Goal: Check status: Check status

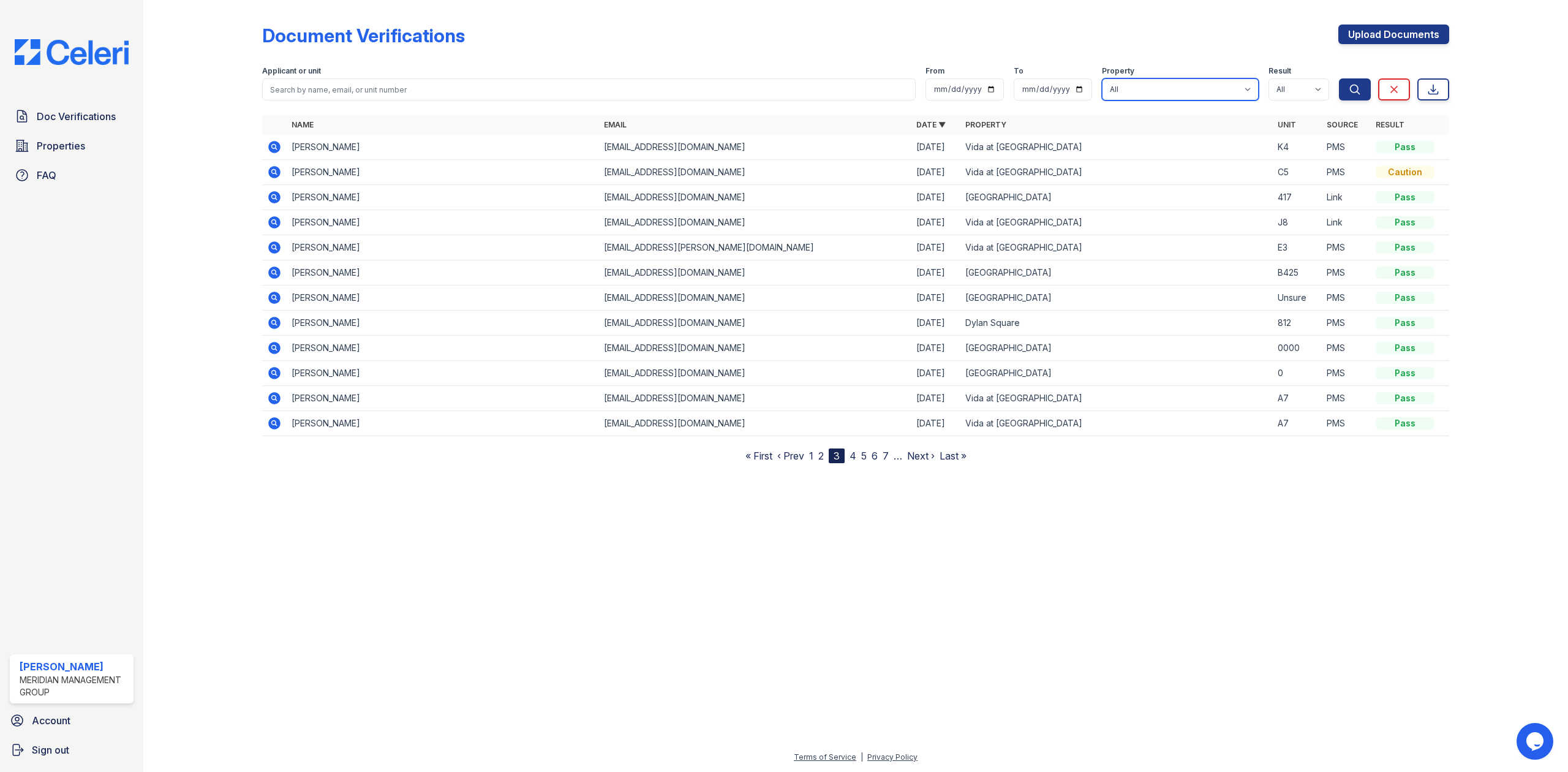
click at [1219, 90] on select "All Bremen Oaks Dylan Square Vida at Cottages" at bounding box center [1180, 90] width 157 height 22
select select "281"
click at [1102, 79] on select "All Bremen Oaks Dylan Square Vida at Cottages" at bounding box center [1180, 90] width 157 height 22
click at [1345, 91] on button "Search" at bounding box center [1355, 90] width 32 height 22
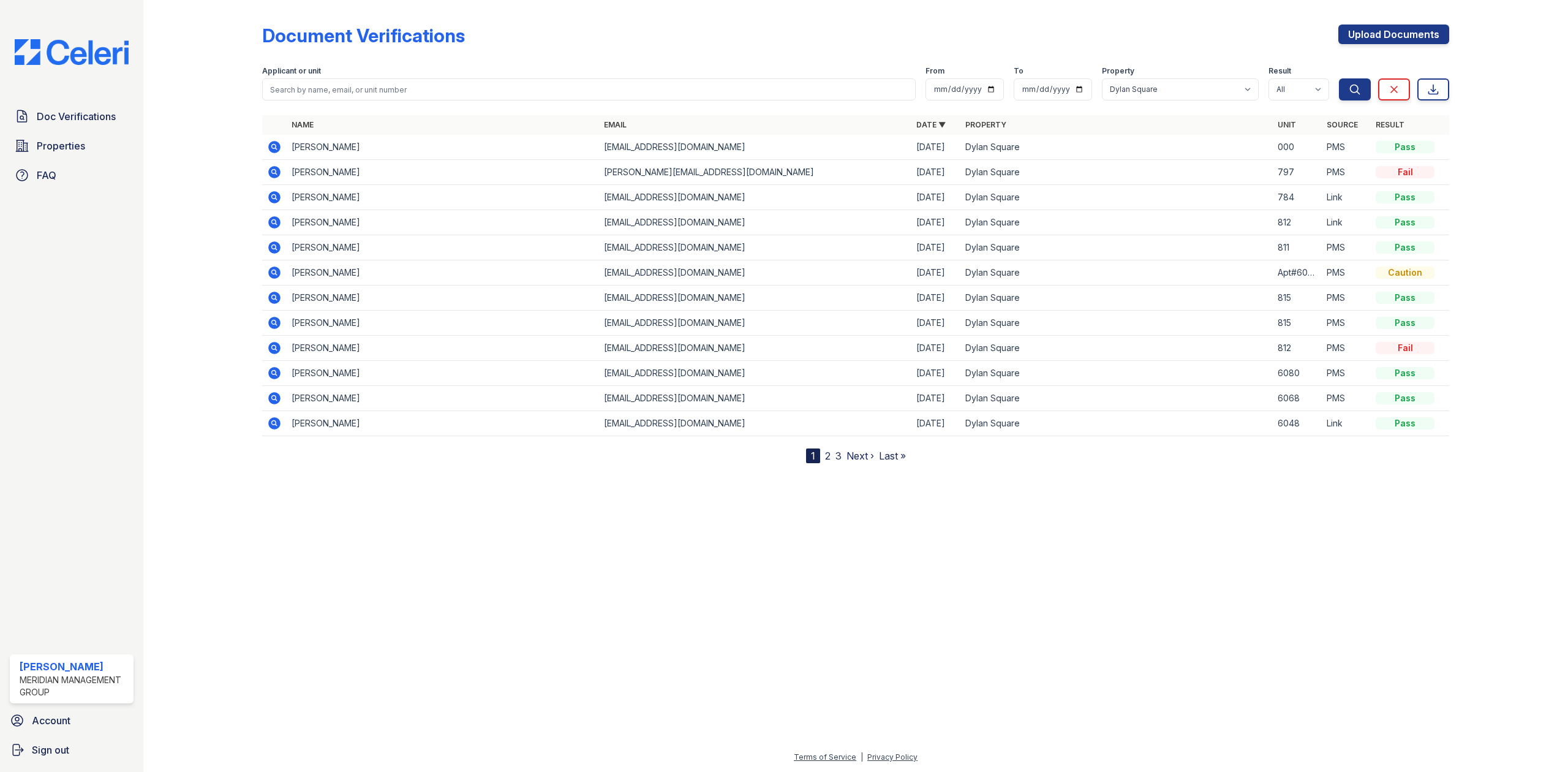
click at [272, 147] on icon at bounding box center [275, 147] width 15 height 15
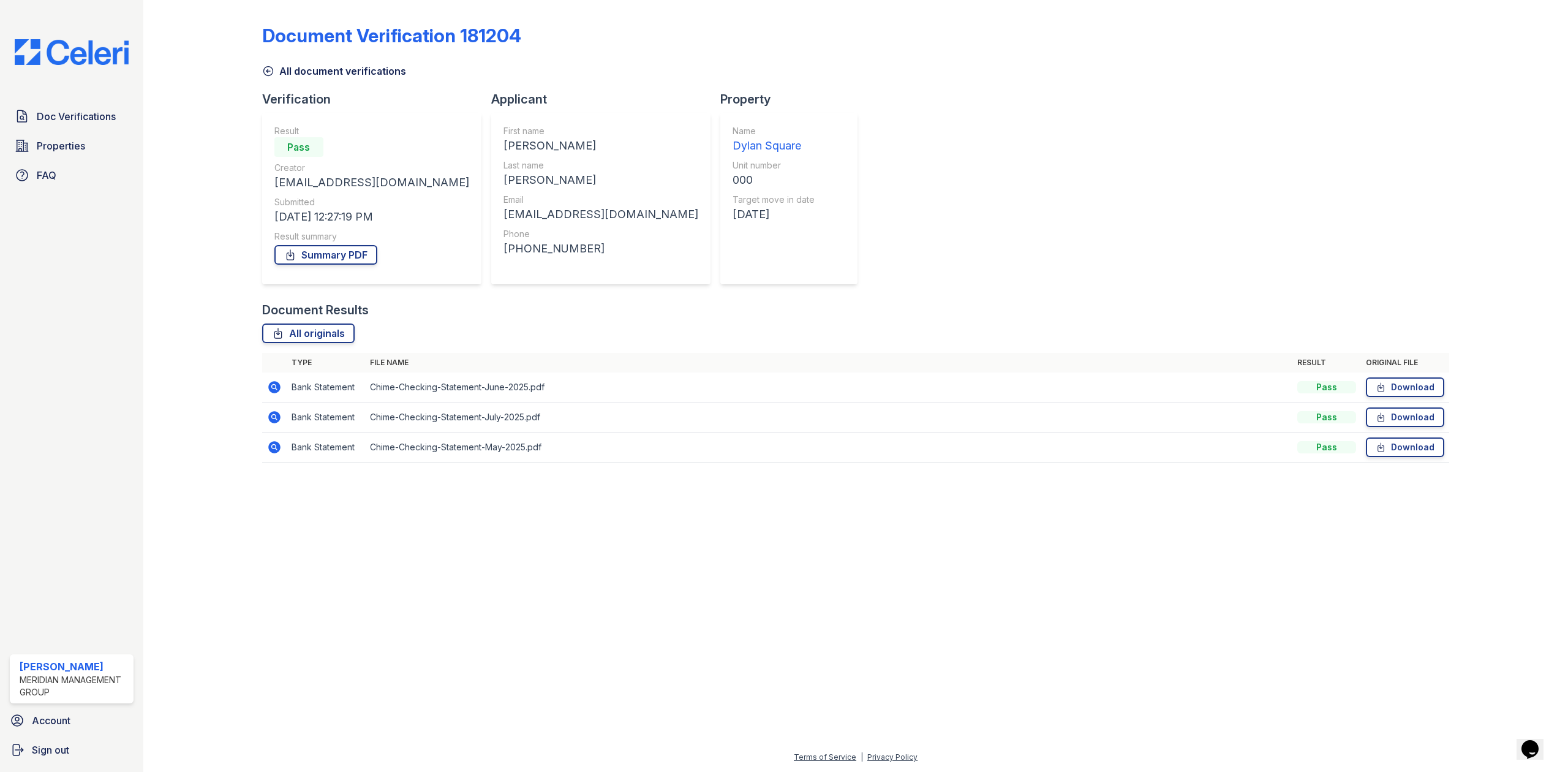
click at [274, 385] on icon at bounding box center [274, 386] width 3 height 3
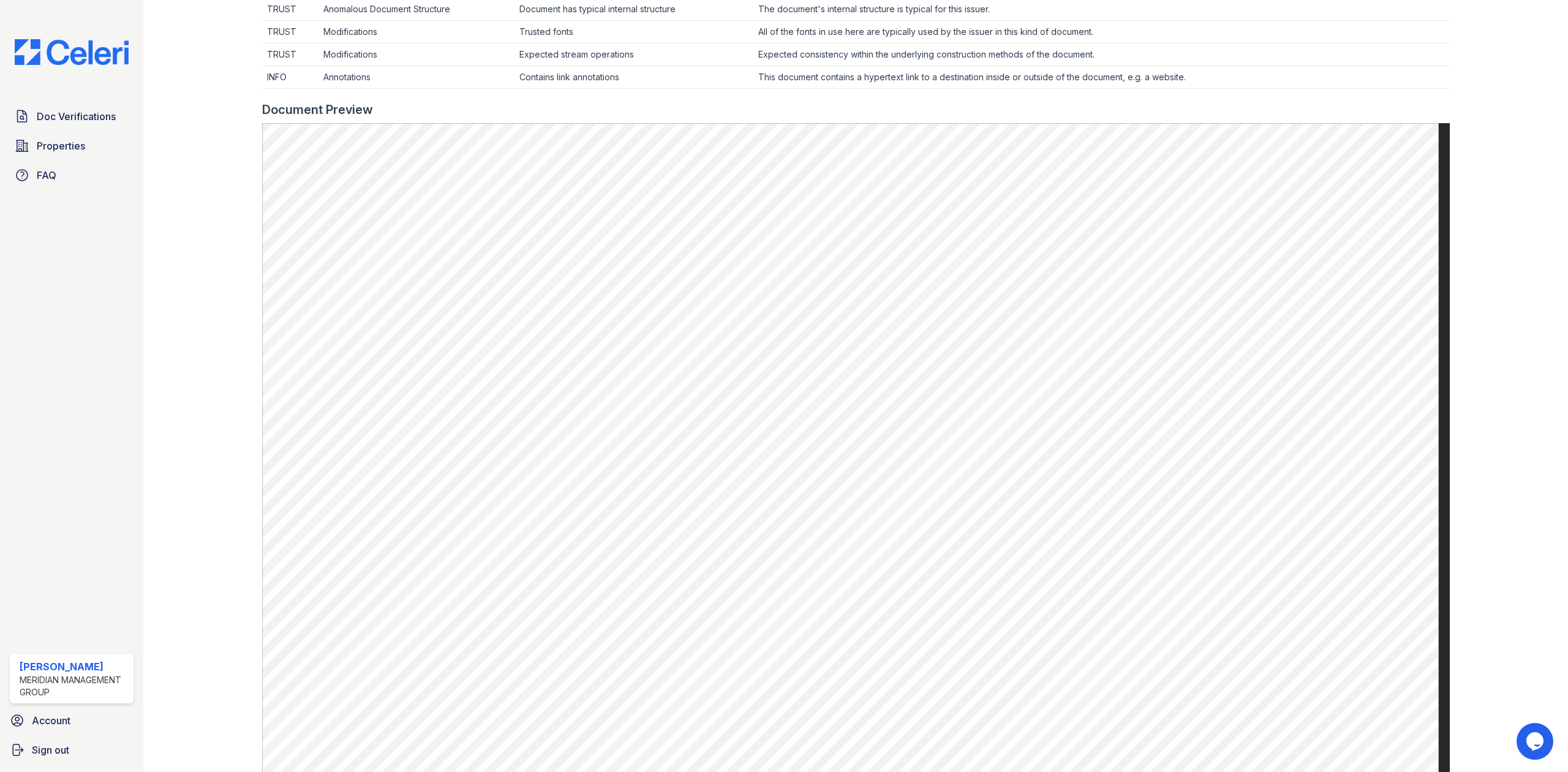
scroll to position [490, 0]
